Goal: Task Accomplishment & Management: Use online tool/utility

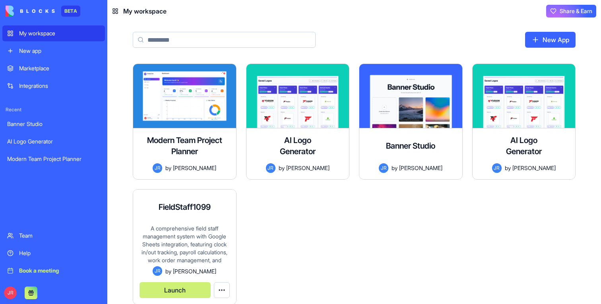
click at [183, 230] on div "A comprehensive field staff management system with Google Sheets integration, f…" at bounding box center [184, 245] width 90 height 42
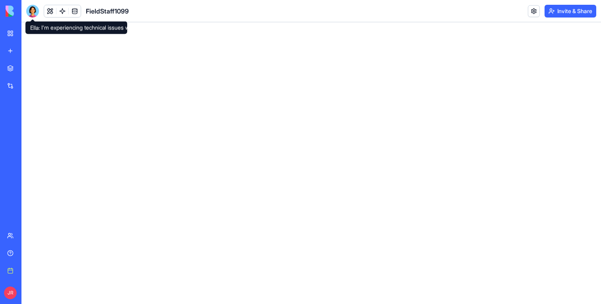
click at [33, 9] on div at bounding box center [32, 11] width 13 height 13
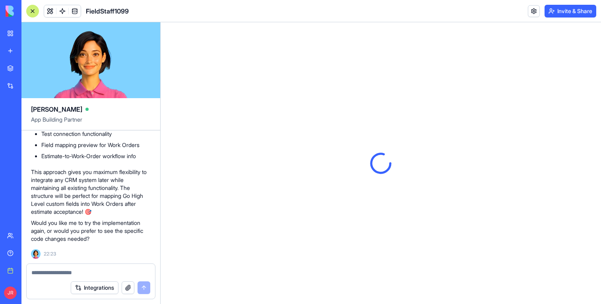
scroll to position [162650, 0]
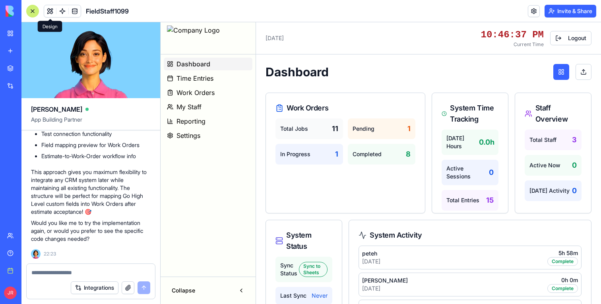
click at [50, 11] on button at bounding box center [50, 11] width 12 height 12
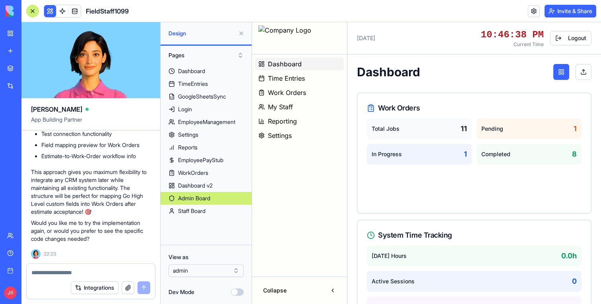
click at [239, 294] on button "Dev Mode" at bounding box center [237, 291] width 13 height 7
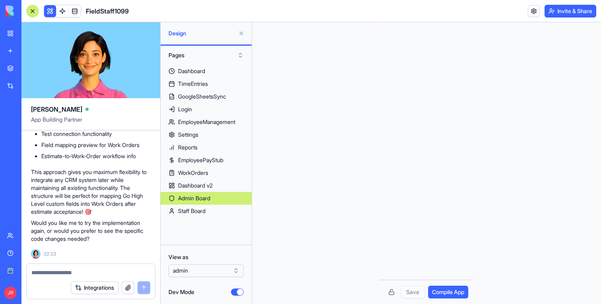
scroll to position [43, 0]
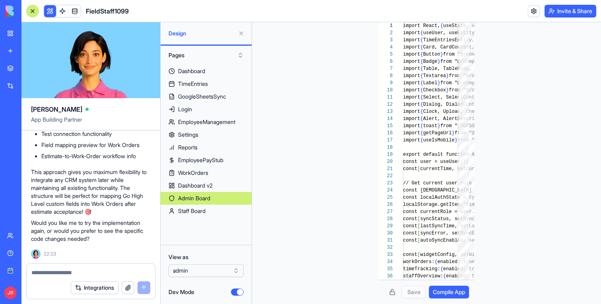
click at [207, 220] on div "Dashboard TimeEntries GoogleSheetsSync Login EmployeeManagement Settings Report…" at bounding box center [205, 152] width 91 height 174
click at [199, 211] on div "Staff Board" at bounding box center [191, 211] width 27 height 8
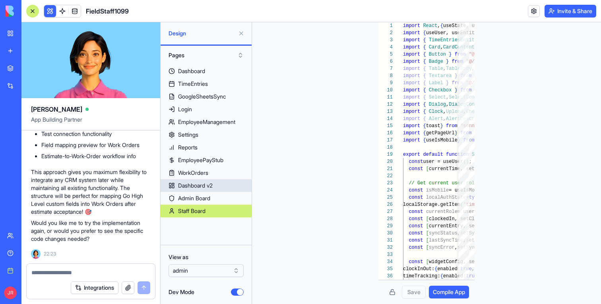
click at [196, 189] on link "Dashboard v2" at bounding box center [205, 185] width 91 height 13
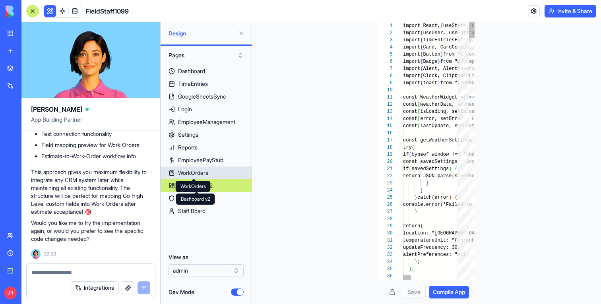
click at [193, 170] on div "WorkOrders" at bounding box center [193, 173] width 30 height 8
type textarea "****** **** *"
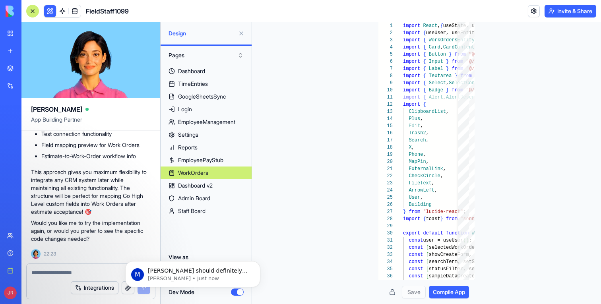
scroll to position [160204, 0]
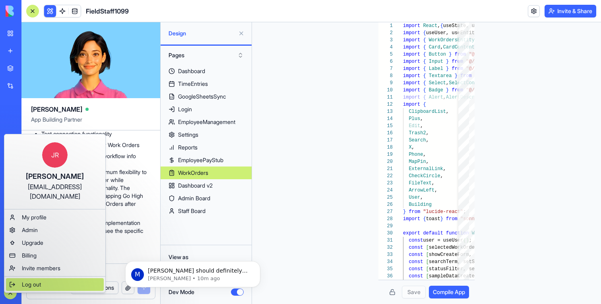
click at [39, 280] on span "Log out" at bounding box center [31, 284] width 19 height 8
